Goal: Information Seeking & Learning: Learn about a topic

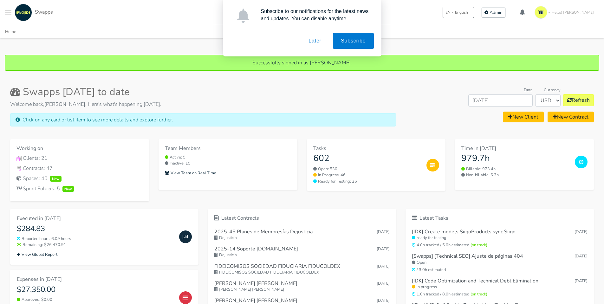
click at [313, 40] on button "Later" at bounding box center [314, 41] width 29 height 16
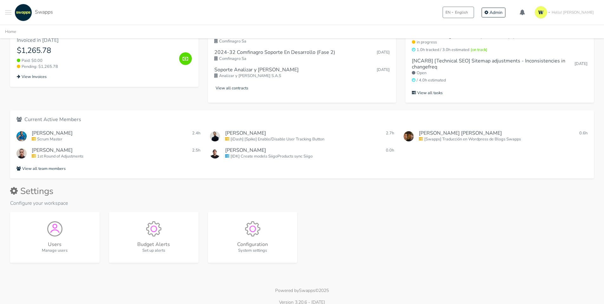
scroll to position [306, 0]
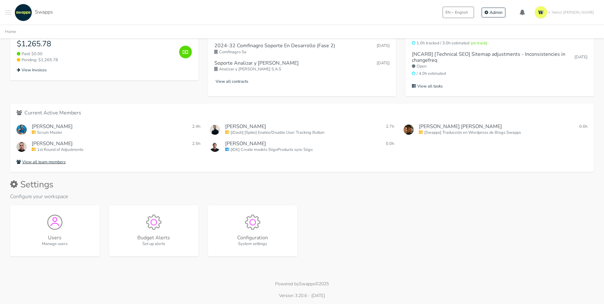
click at [53, 166] on div "Current Active Members Angie 2.4h Carlos" at bounding box center [301, 138] width 583 height 68
click at [53, 165] on link "View all team members" at bounding box center [301, 162] width 571 height 8
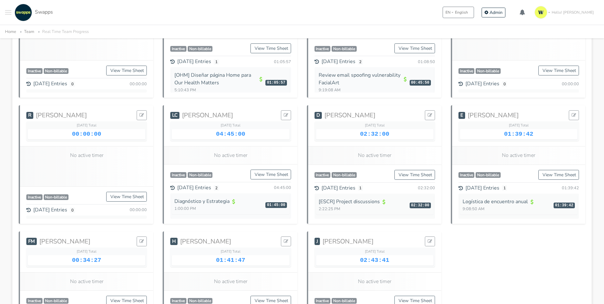
scroll to position [581, 0]
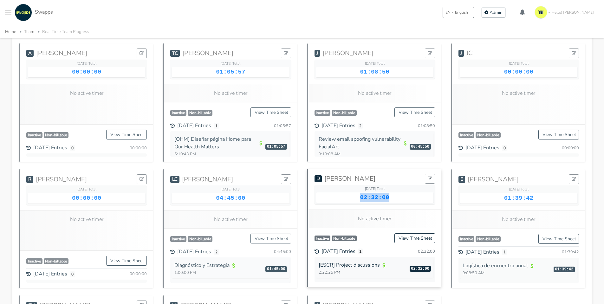
drag, startPoint x: 355, startPoint y: 191, endPoint x: 398, endPoint y: 192, distance: 42.5
click at [398, 192] on div "02:32:00" at bounding box center [374, 197] width 117 height 10
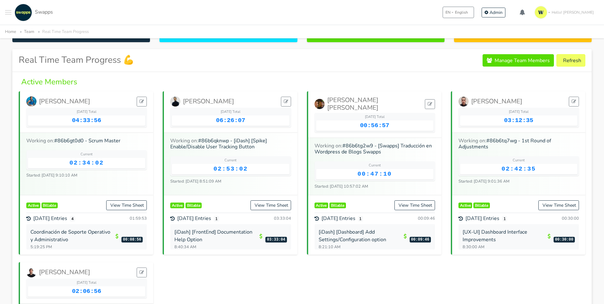
scroll to position [0, 0]
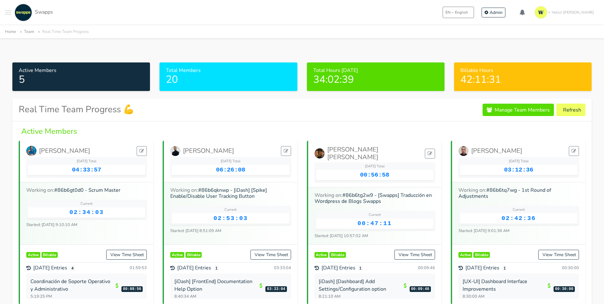
click at [9, 11] on button "Toggle navigation menu" at bounding box center [8, 12] width 6 height 17
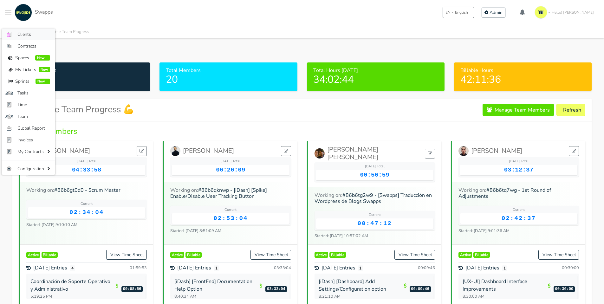
click at [30, 34] on span "Clients" at bounding box center [33, 34] width 33 height 7
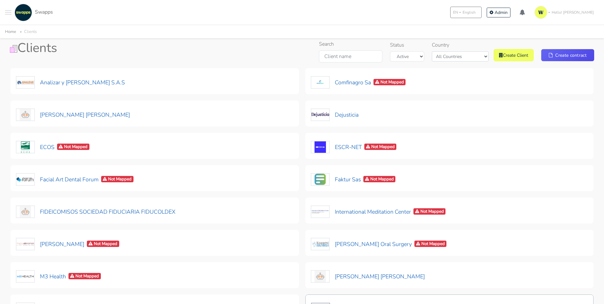
scroll to position [23, 0]
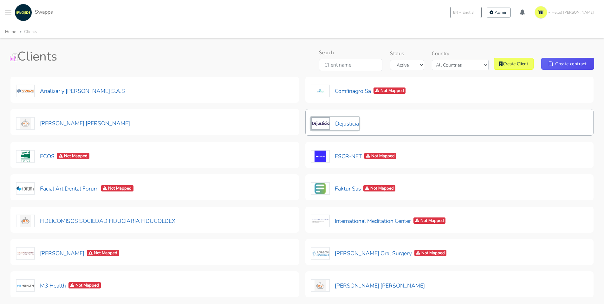
click at [327, 128] on img at bounding box center [320, 123] width 19 height 13
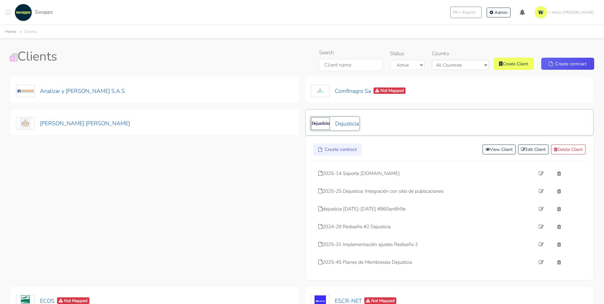
click at [343, 124] on button "Dejusticia" at bounding box center [334, 123] width 48 height 13
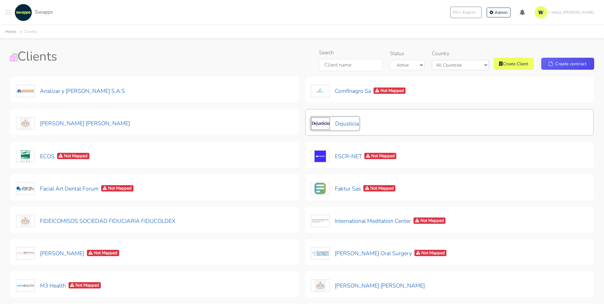
click at [333, 127] on button "Dejusticia" at bounding box center [334, 123] width 48 height 13
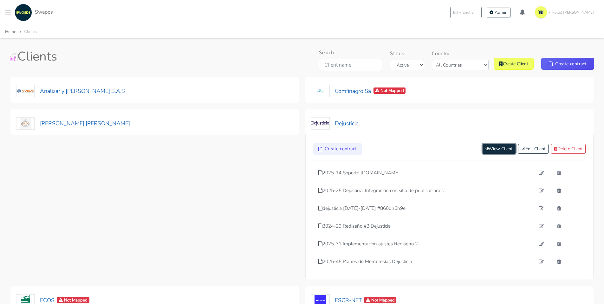
click at [482, 150] on link "View Client" at bounding box center [498, 149] width 33 height 10
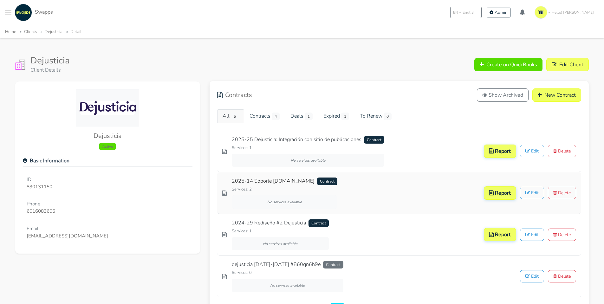
click at [266, 183] on link "2025-14 Soporte dejusticia.org Contract" at bounding box center [284, 181] width 105 height 8
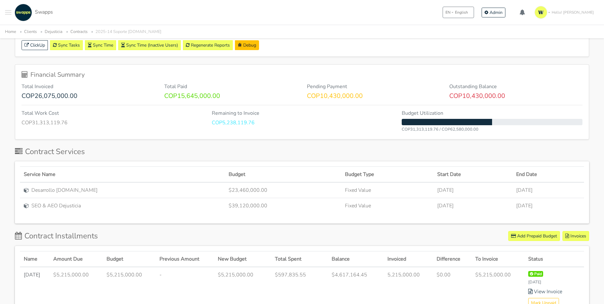
scroll to position [127, 0]
drag, startPoint x: 249, startPoint y: 206, endPoint x: 185, endPoint y: 186, distance: 66.8
click at [185, 186] on tbody "Desarrollo dejusticia.org $23,460,000.00 Fixed Value May 01, 2025 Apr 30, 2026 …" at bounding box center [302, 197] width 564 height 31
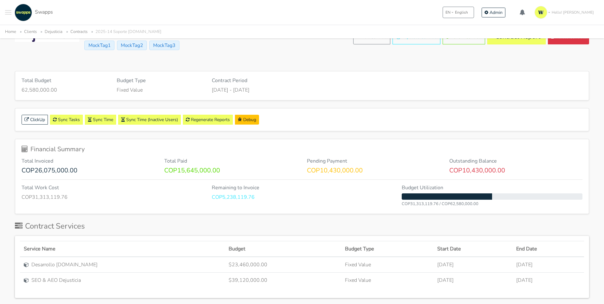
scroll to position [0, 0]
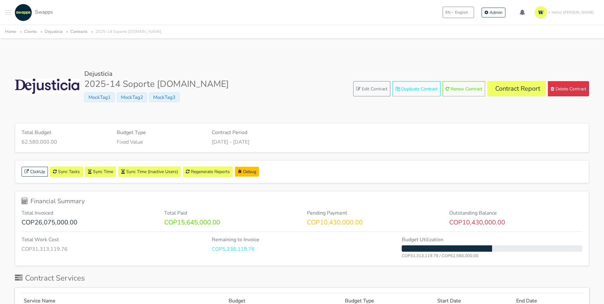
click at [10, 14] on button "Toggle navigation menu" at bounding box center [8, 12] width 6 height 17
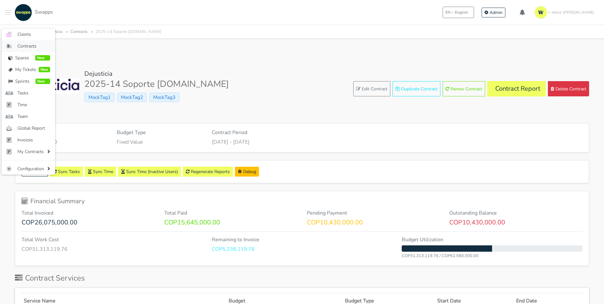
click at [29, 47] on span "Contracts" at bounding box center [33, 46] width 33 height 7
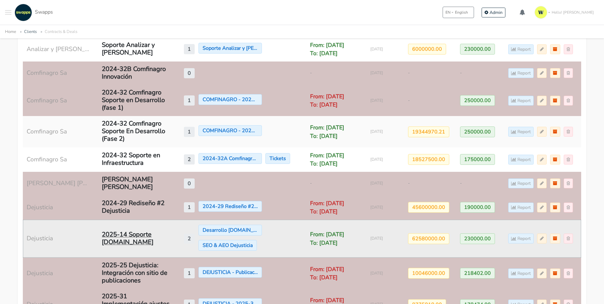
scroll to position [285, 0]
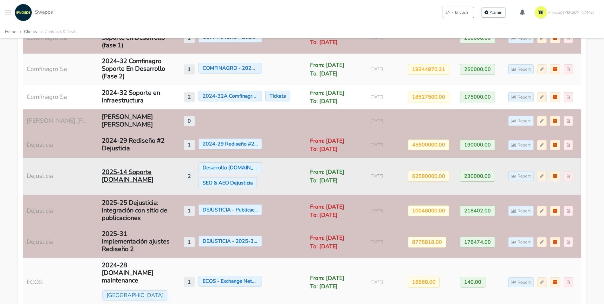
click at [131, 177] on div "2025-14 Soporte [DOMAIN_NAME]" at bounding box center [137, 175] width 70 height 15
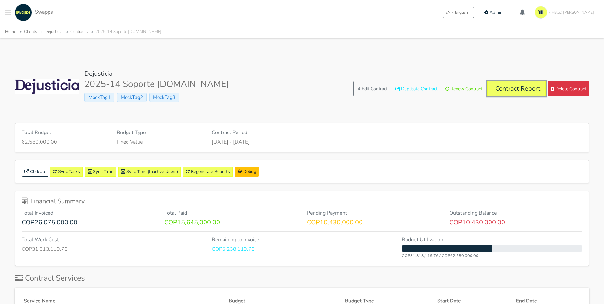
click at [509, 89] on link "Contract Report" at bounding box center [516, 88] width 58 height 15
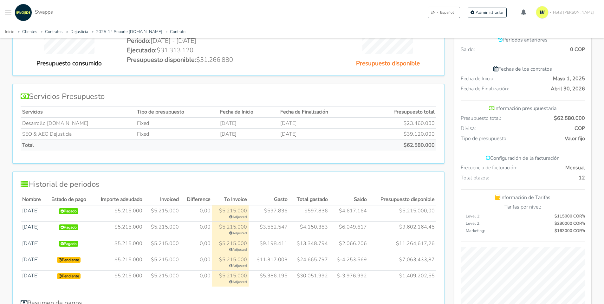
scroll to position [285, 0]
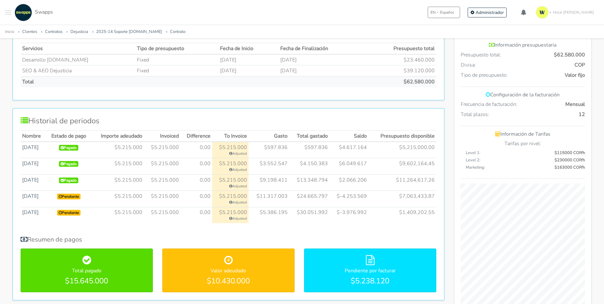
drag, startPoint x: 160, startPoint y: 197, endPoint x: 448, endPoint y: 224, distance: 289.2
click at [448, 224] on div "Total para 2025-14 Soporte [DOMAIN_NAME] [DATE] - [GEOGRAPHIC_DATA][DATE] Haga …" at bounding box center [228, 88] width 441 height 464
click at [379, 233] on div "Historial de periodos Nombre Estado de pago Importe adeudado Invoiced Differenc…" at bounding box center [228, 204] width 432 height 192
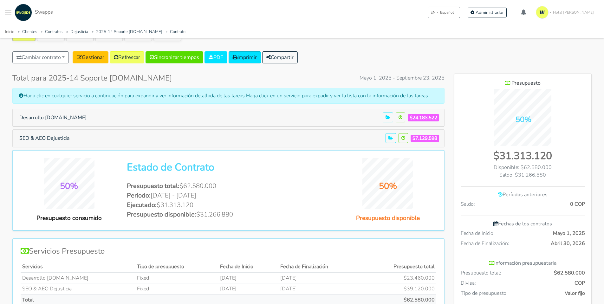
scroll to position [0, 0]
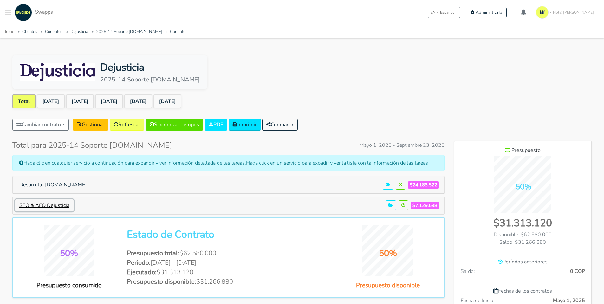
click at [37, 207] on button "SEO & AEO Dejusticia" at bounding box center [44, 205] width 58 height 12
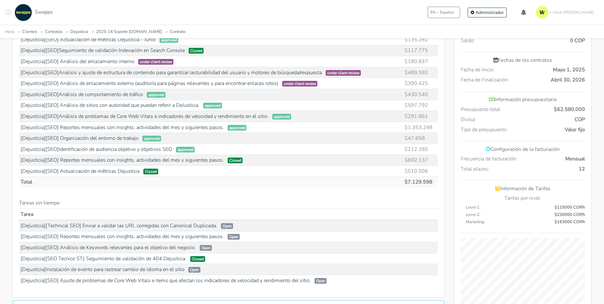
scroll to position [285, 0]
